Goal: Information Seeking & Learning: Learn about a topic

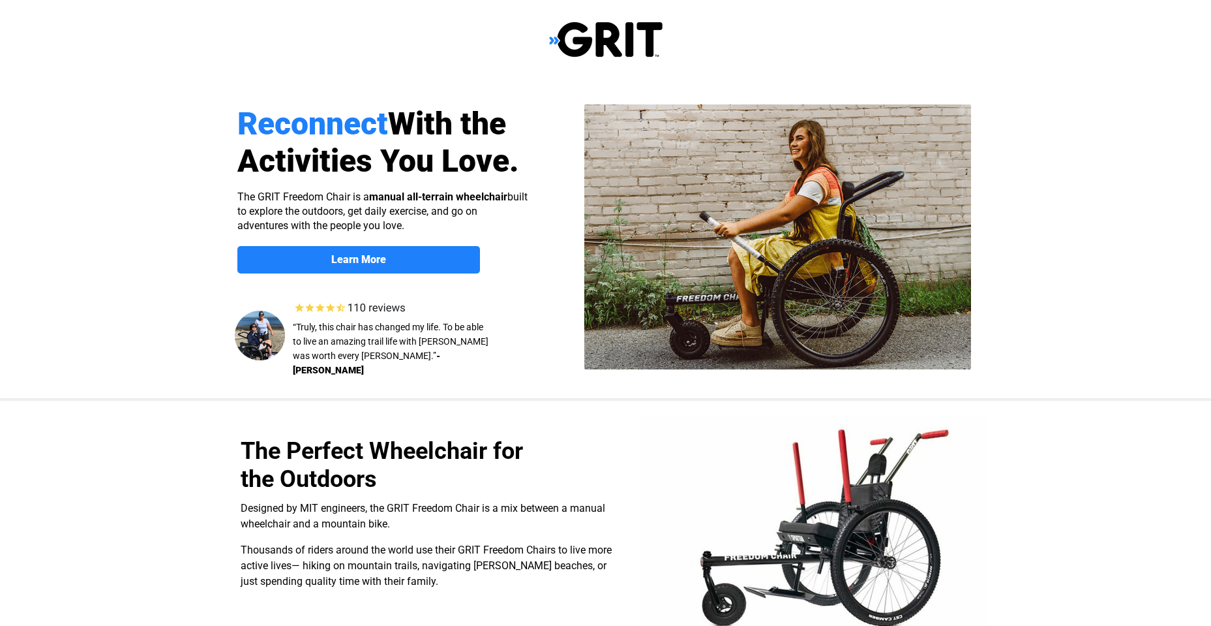
select select "US"
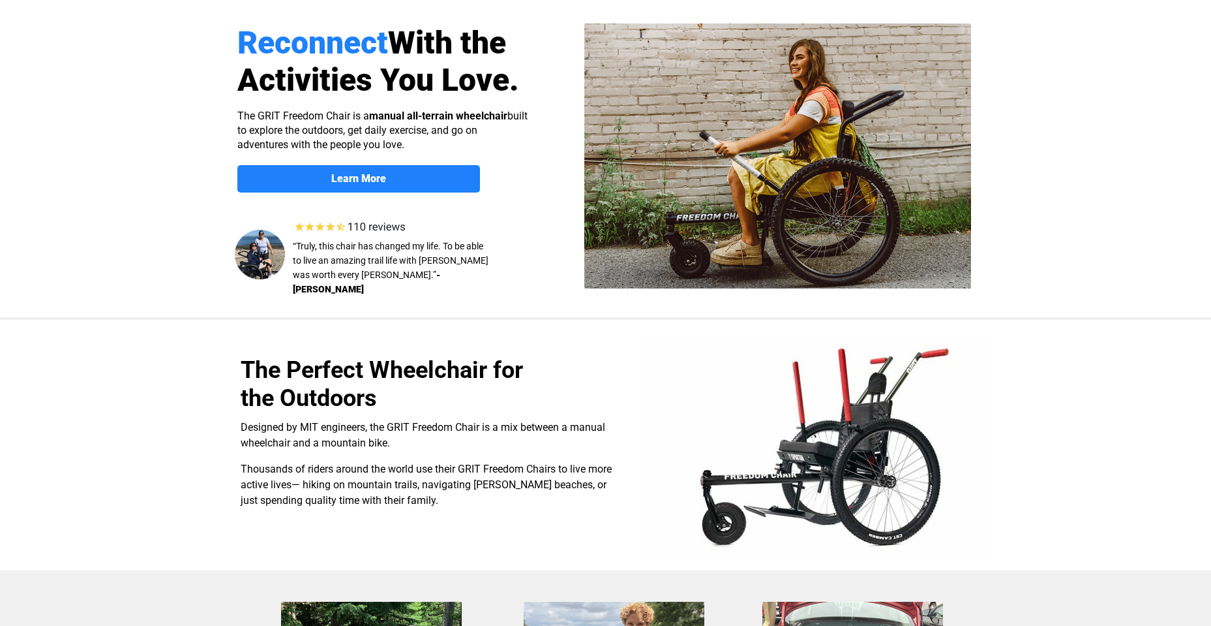
scroll to position [40, 0]
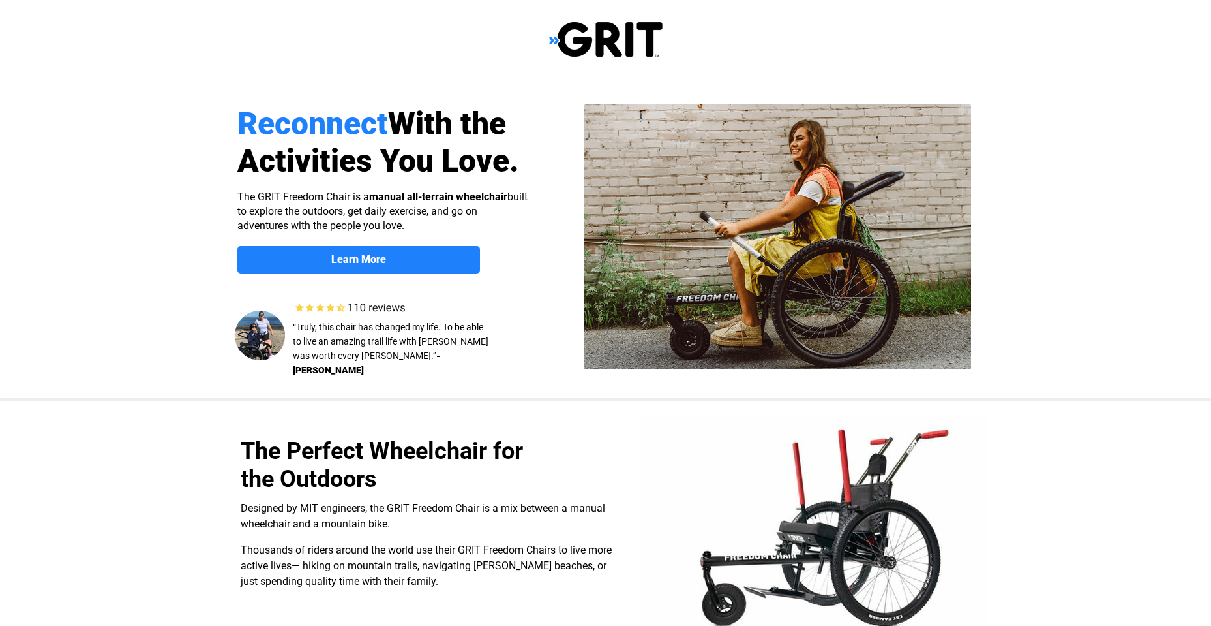
select select "US"
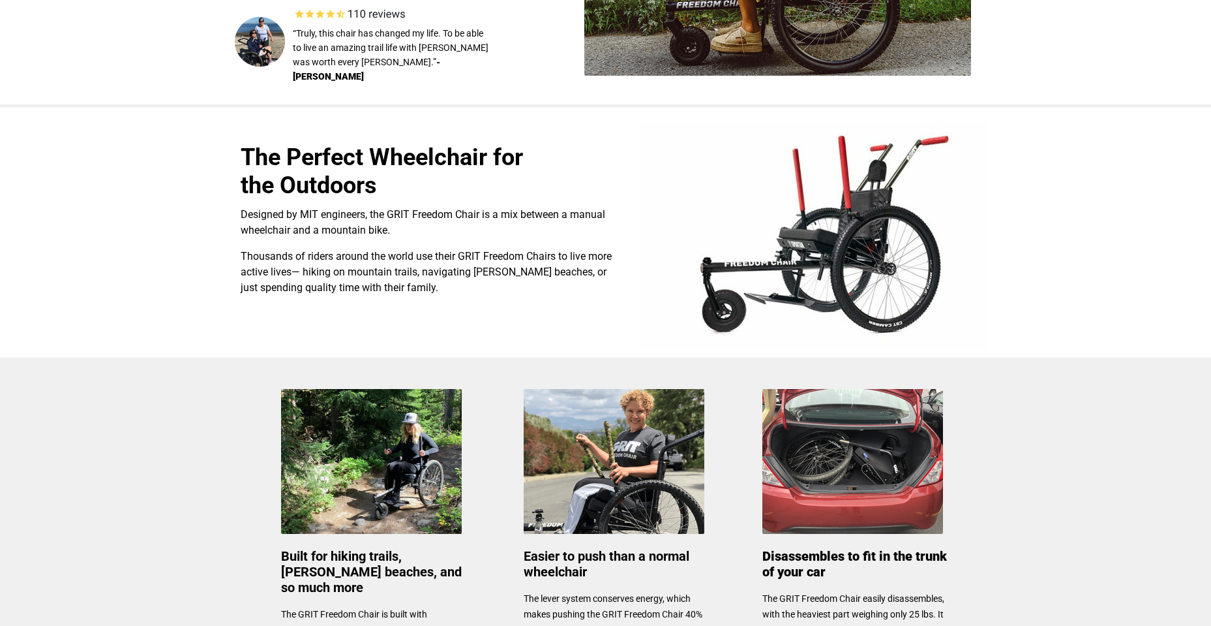
scroll to position [326, 0]
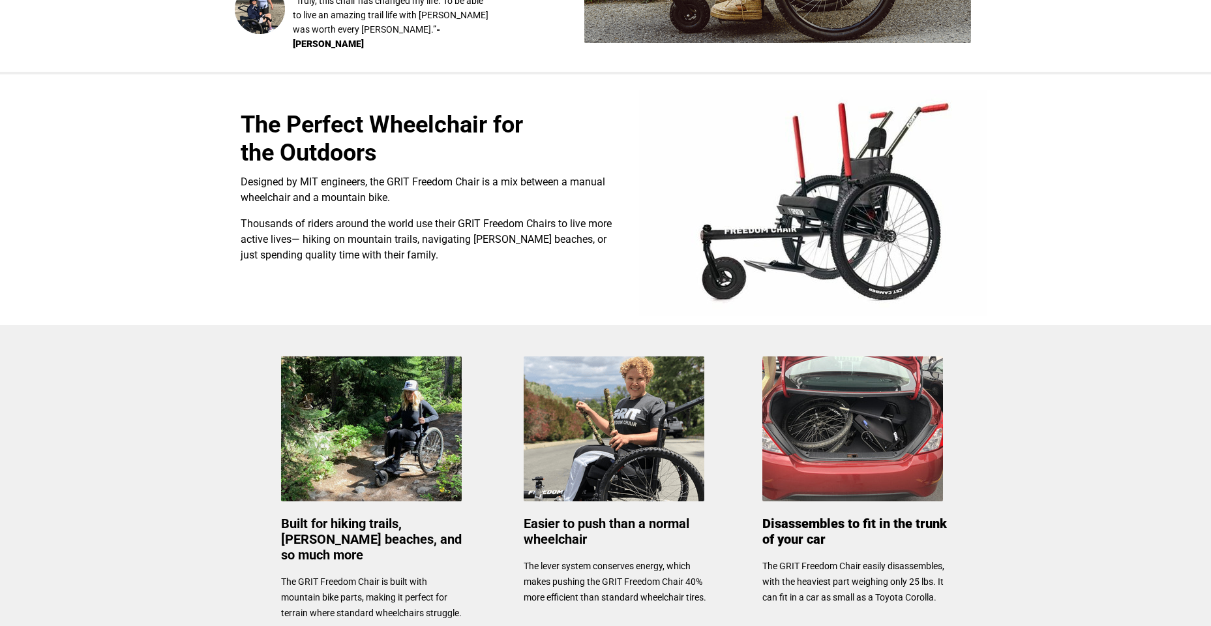
click at [391, 390] on img at bounding box center [371, 428] width 181 height 145
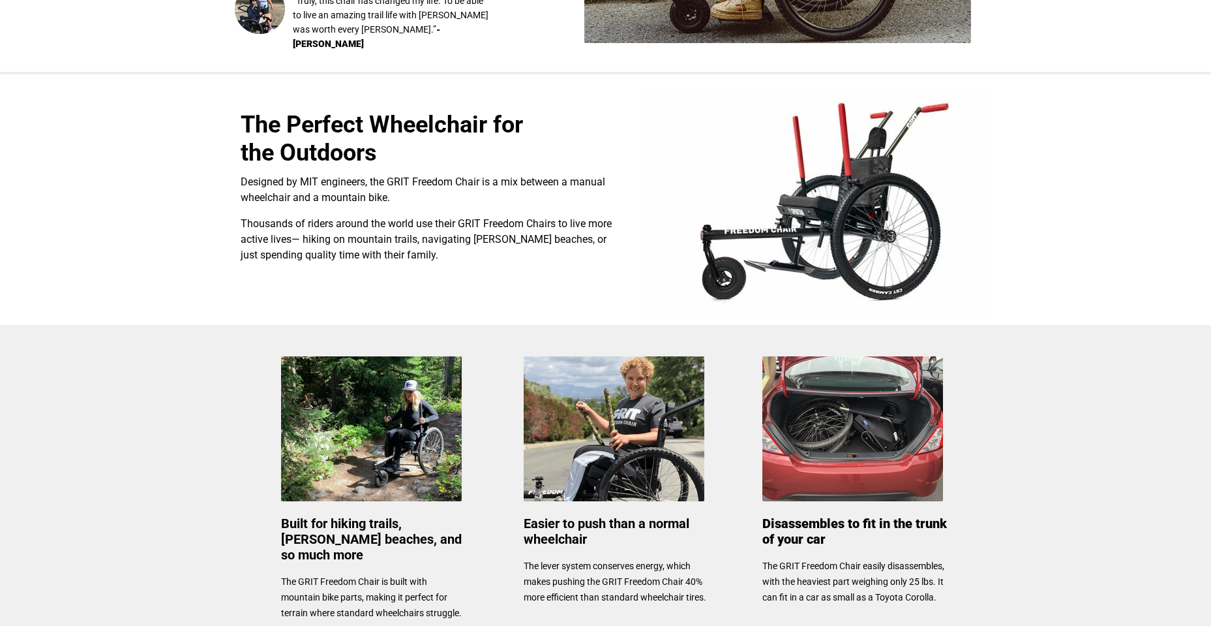
click at [391, 390] on img at bounding box center [371, 428] width 181 height 145
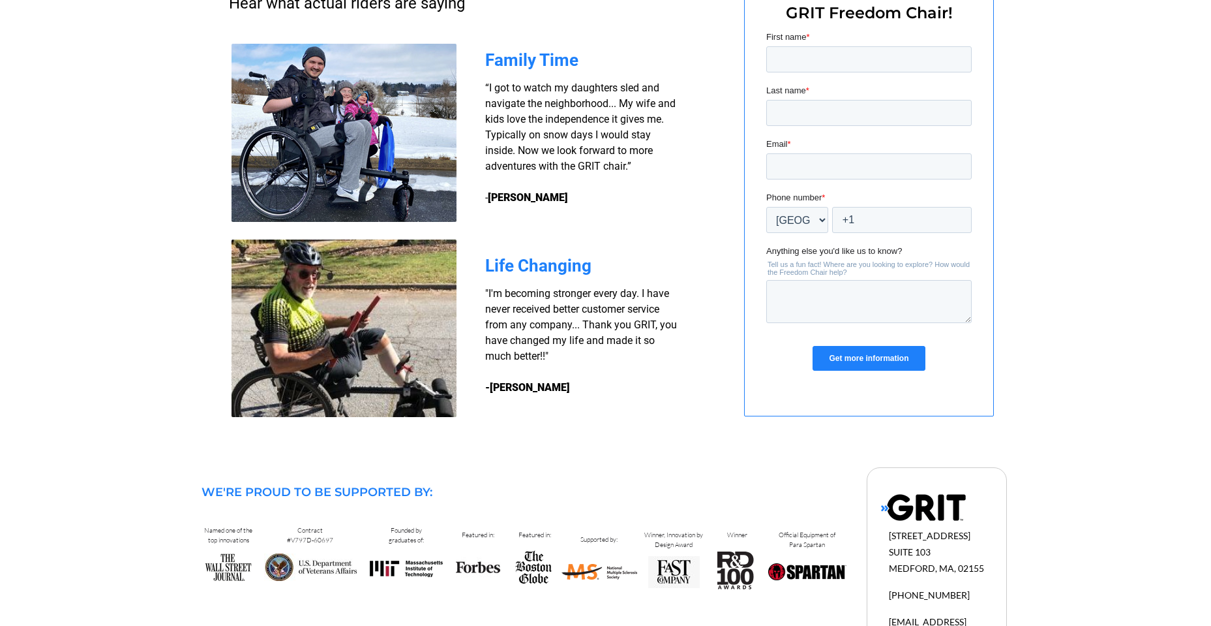
scroll to position [1019, 0]
